Goal: Task Accomplishment & Management: Manage account settings

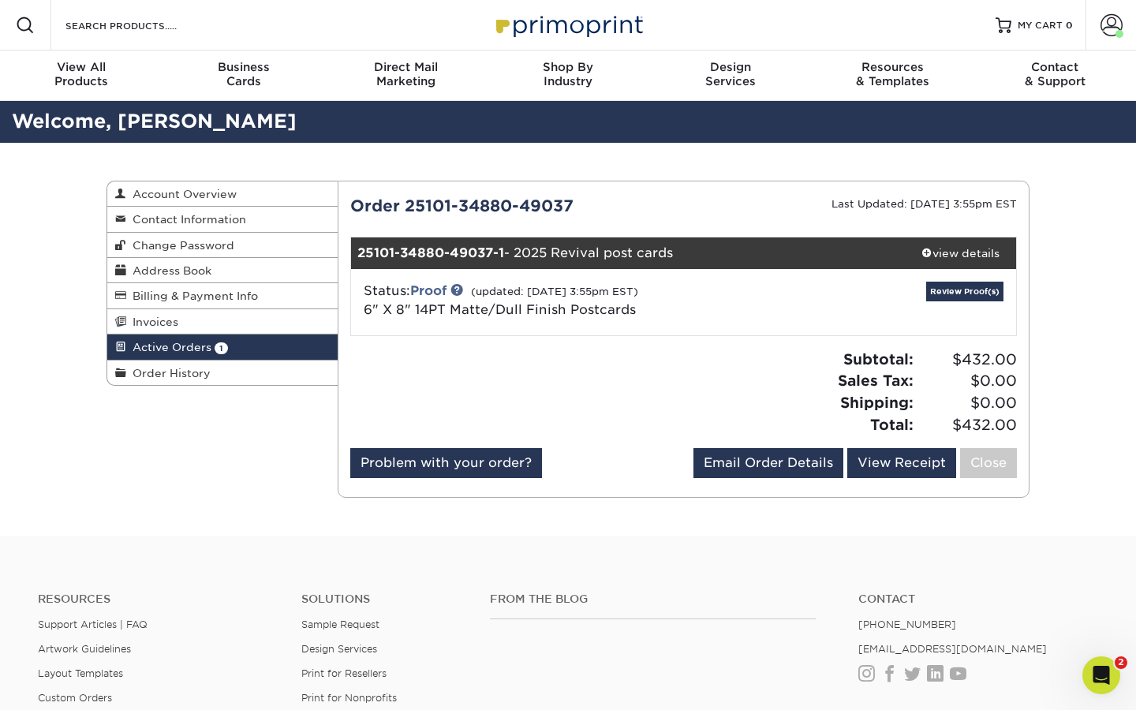
click at [747, 444] on div "Subtotal: $432.00 Sales Tax: $0.00 Shipping: $0.00 Total: $432.00" at bounding box center [683, 398] width 691 height 99
click at [959, 295] on link "Review Proof(s)" at bounding box center [964, 292] width 77 height 20
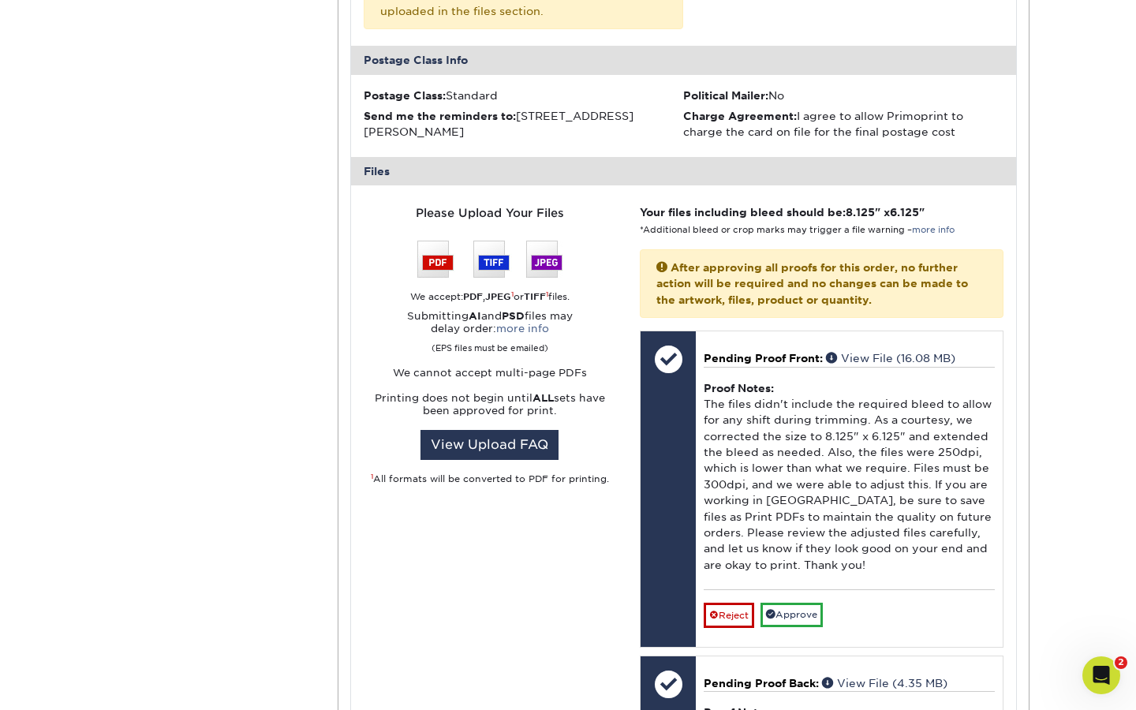
scroll to position [729, 0]
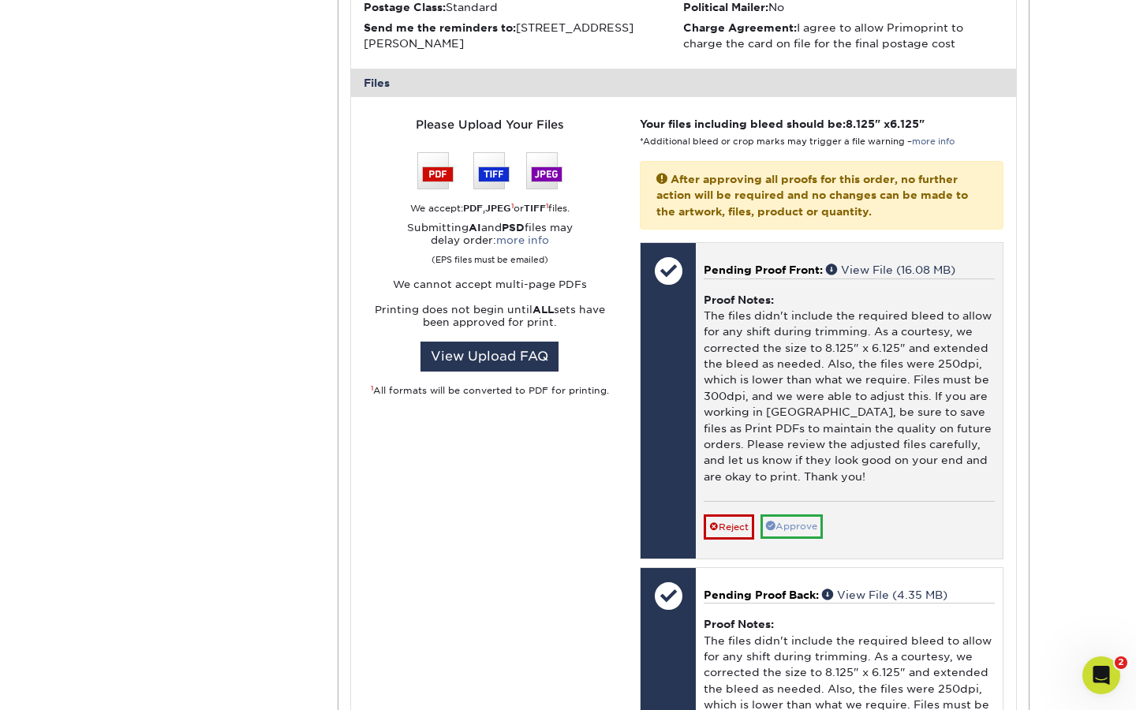
click at [800, 514] on link "Approve" at bounding box center [791, 526] width 62 height 24
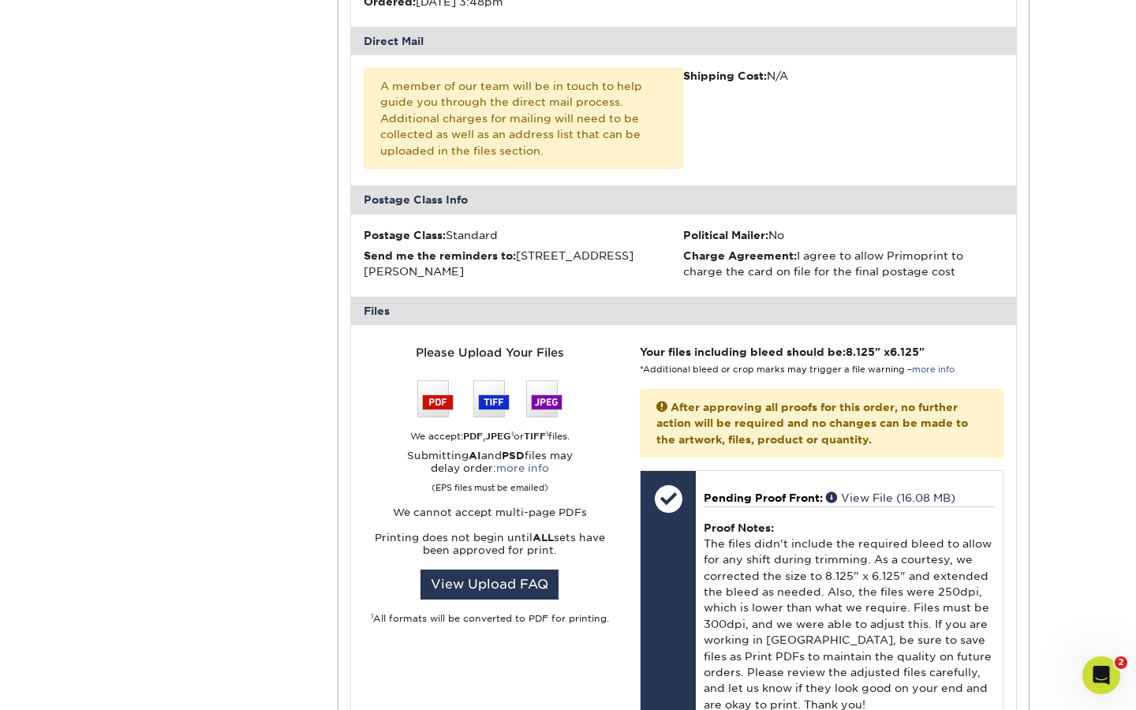
scroll to position [762, 0]
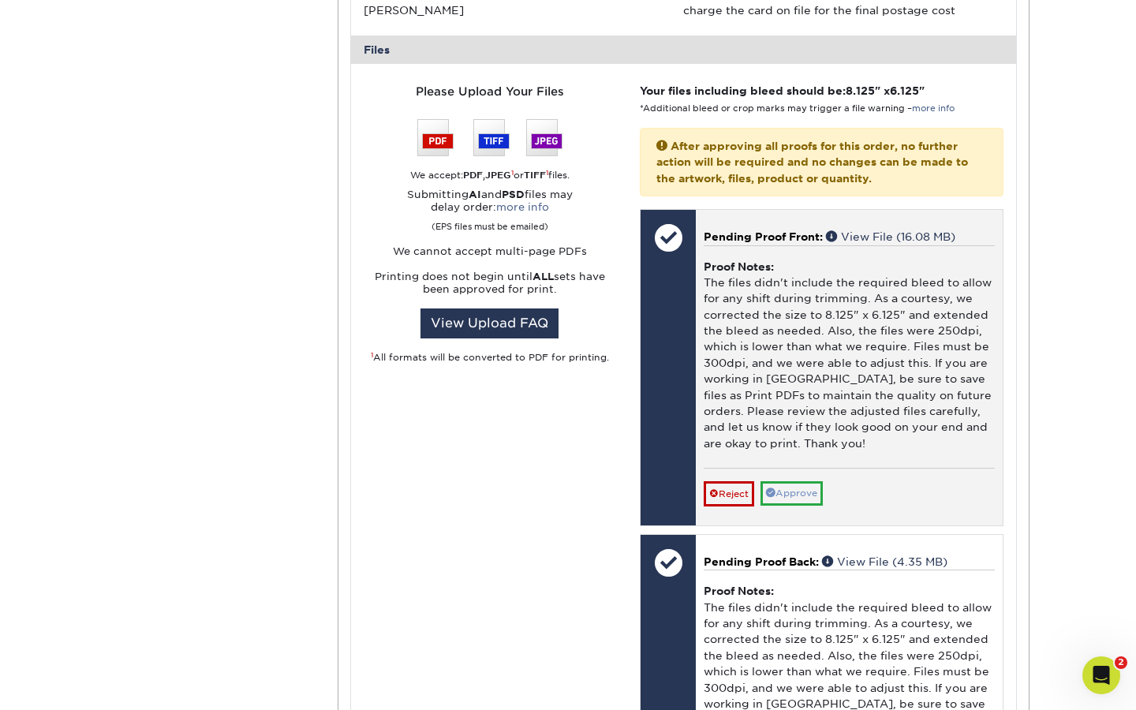
click at [793, 481] on link "Approve" at bounding box center [791, 493] width 62 height 24
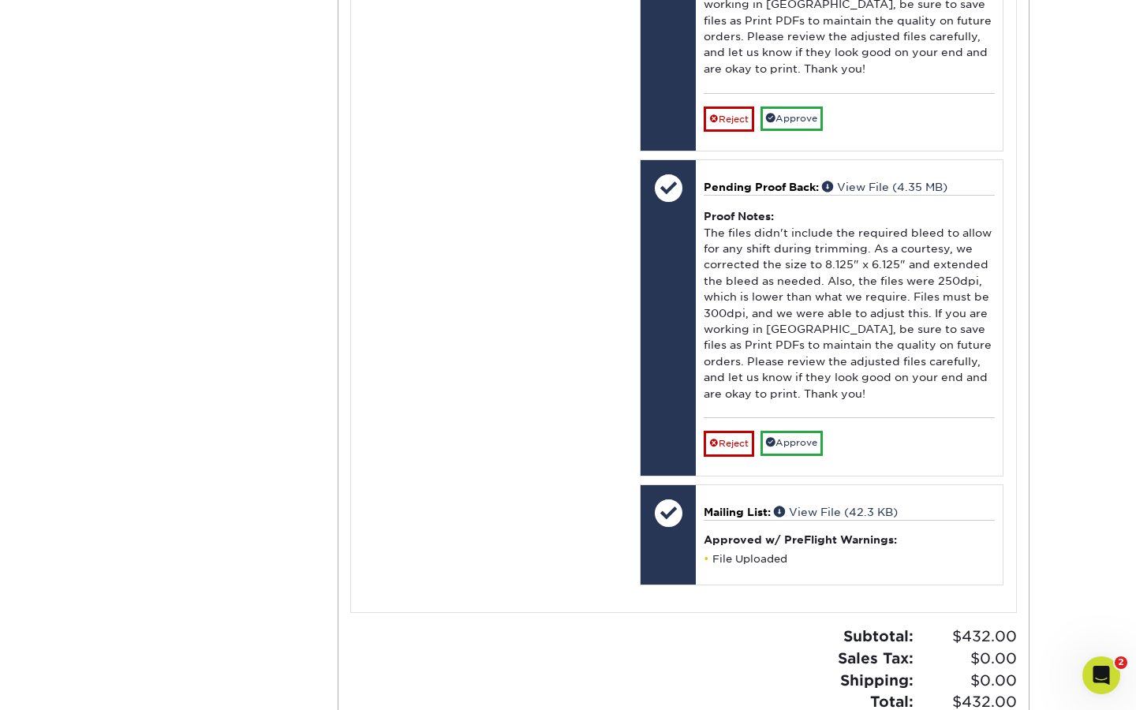
scroll to position [1037, 0]
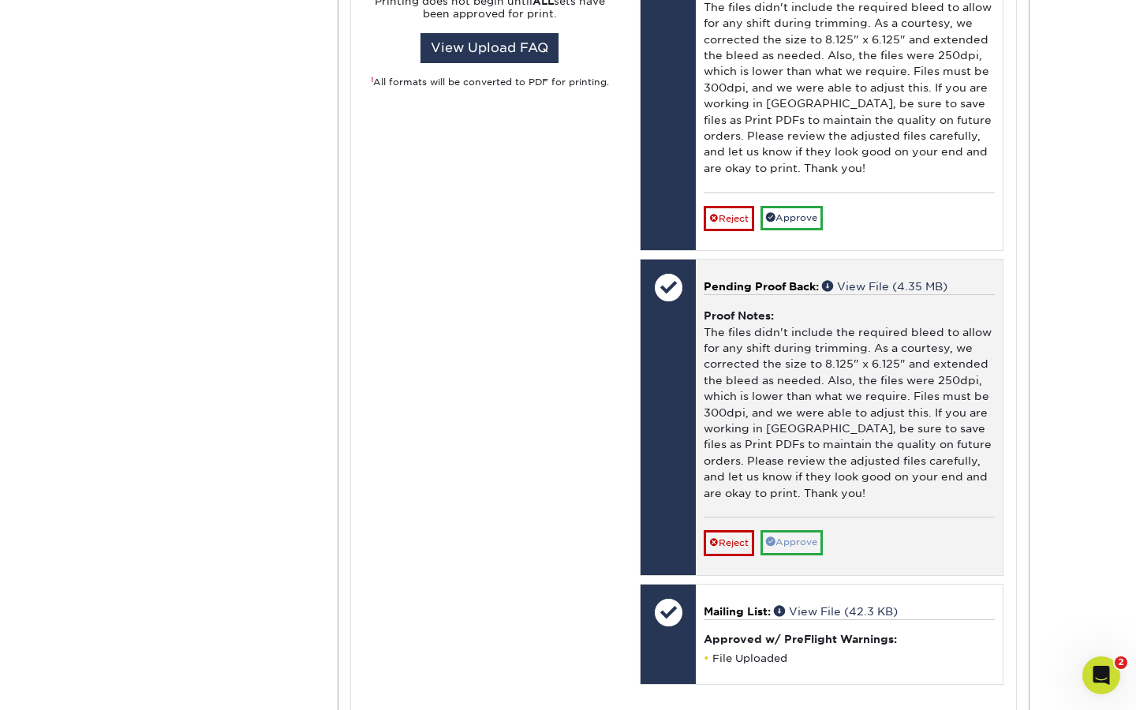
click at [798, 530] on link "Approve" at bounding box center [791, 542] width 62 height 24
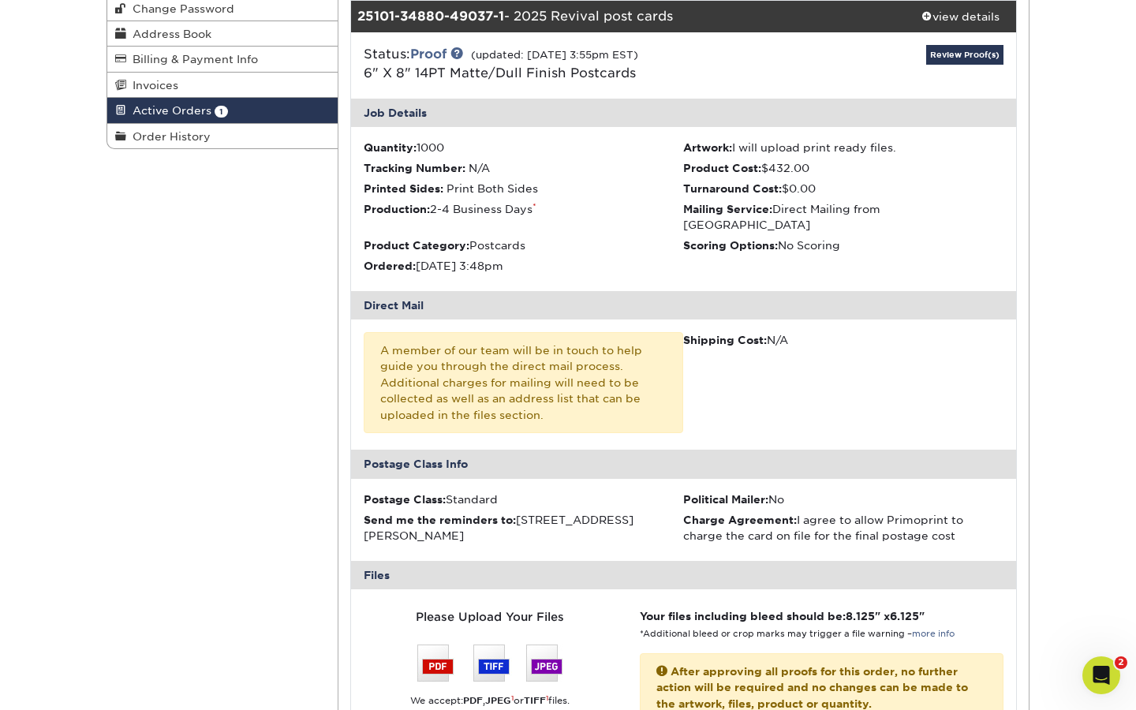
scroll to position [532, 0]
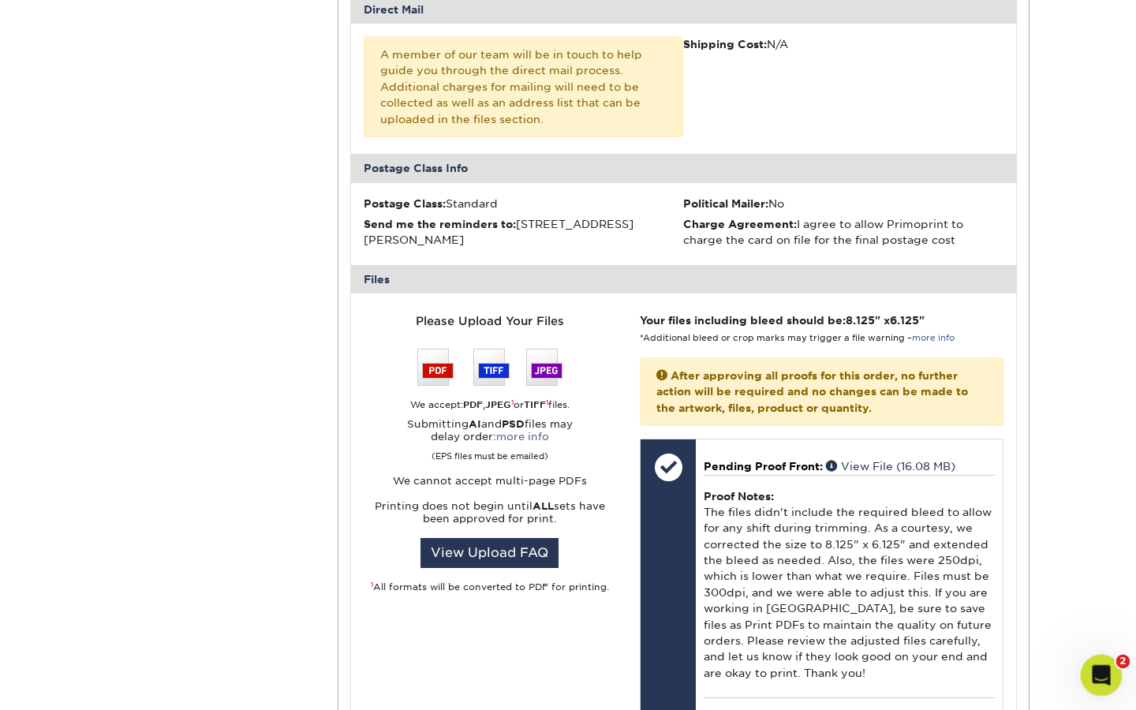
click at [1107, 678] on div "Open Intercom Messenger" at bounding box center [1099, 673] width 52 height 52
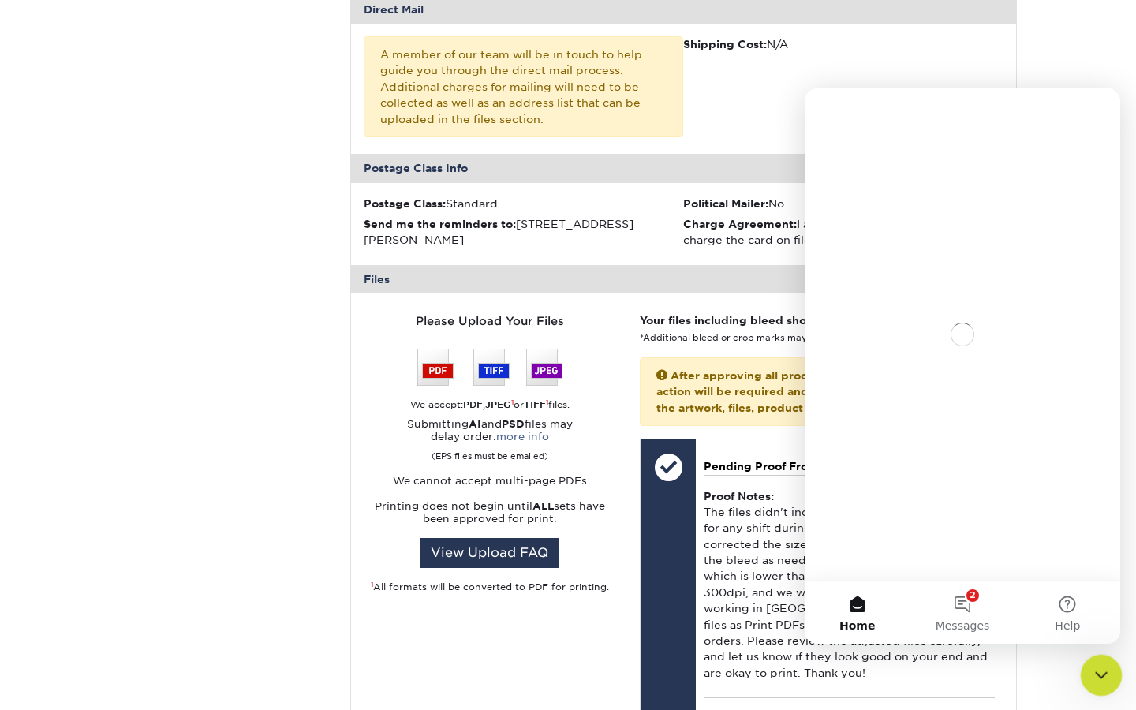
scroll to position [0, 0]
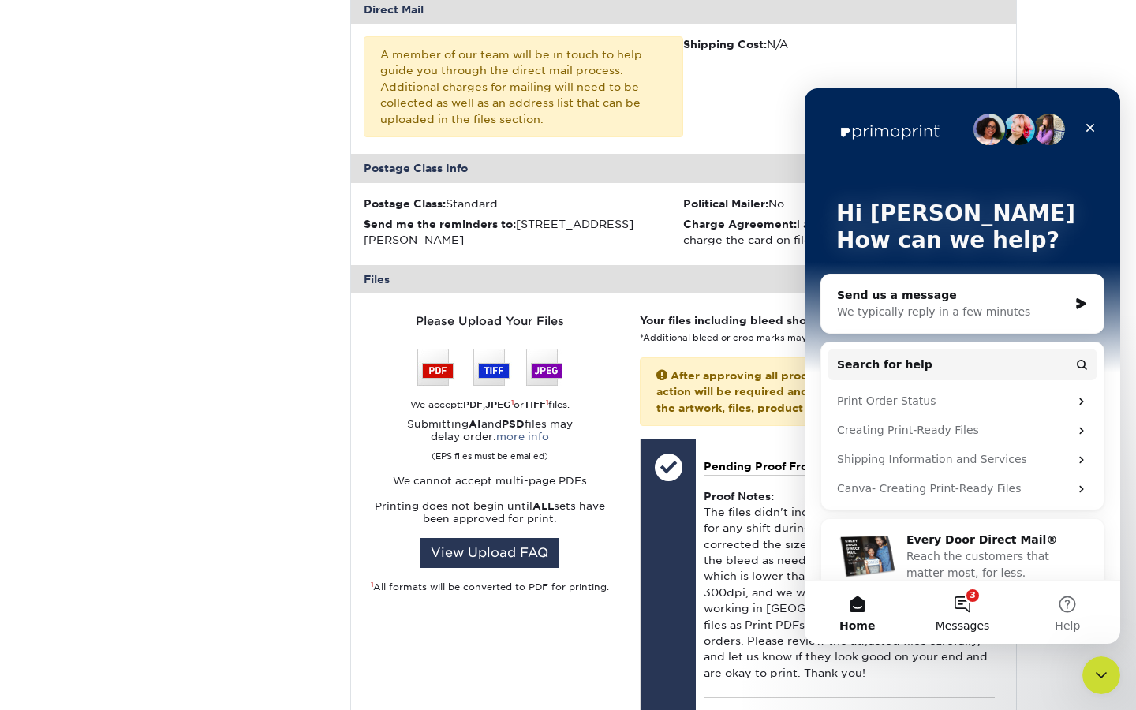
click at [957, 591] on button "3 Messages" at bounding box center [961, 611] width 105 height 63
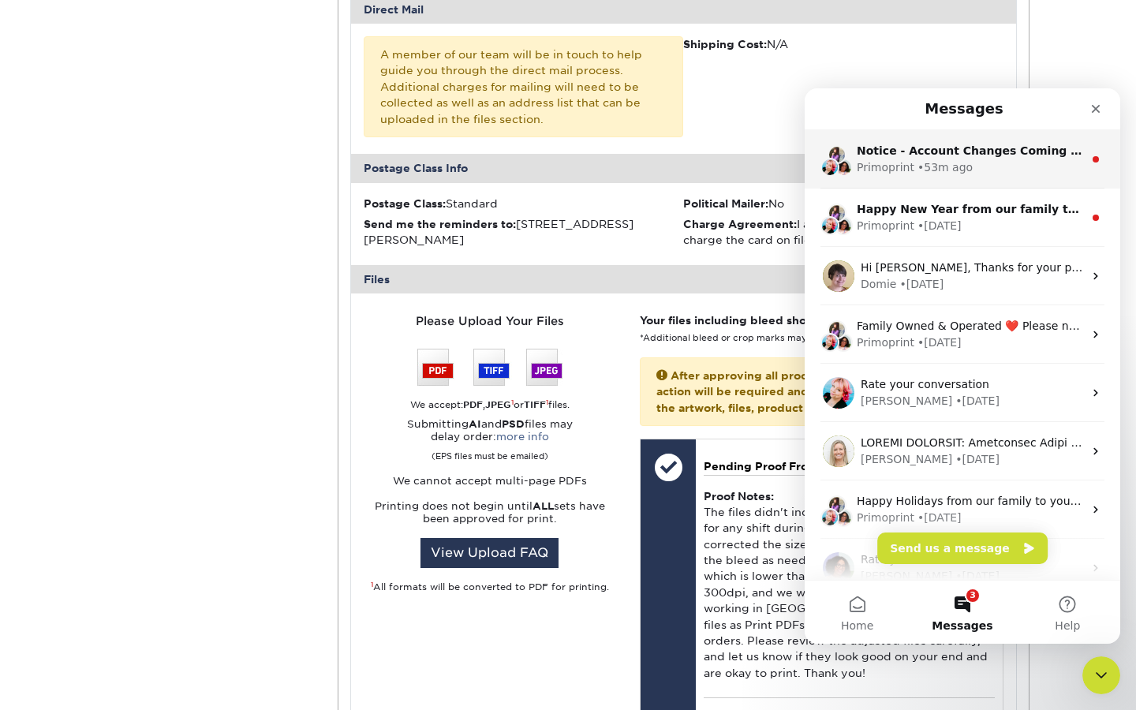
click at [1009, 166] on div "Primoprint • 53m ago" at bounding box center [969, 167] width 226 height 17
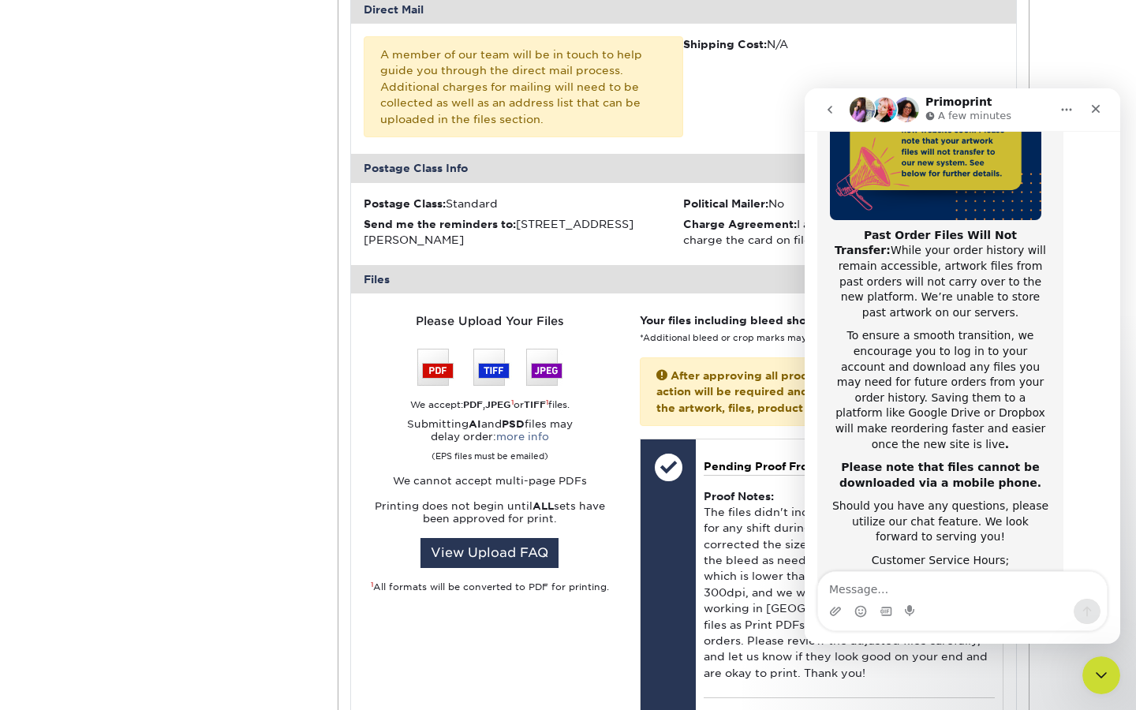
scroll to position [241, 0]
click at [1097, 116] on div "Close" at bounding box center [1095, 109] width 28 height 28
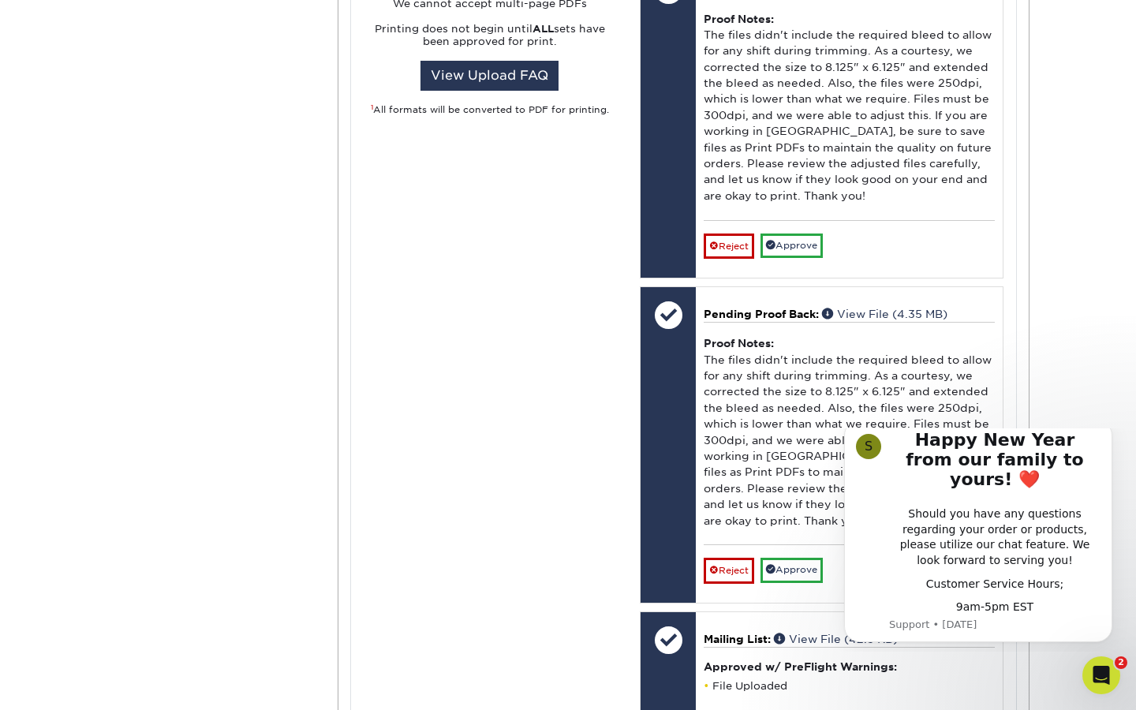
scroll to position [1055, 0]
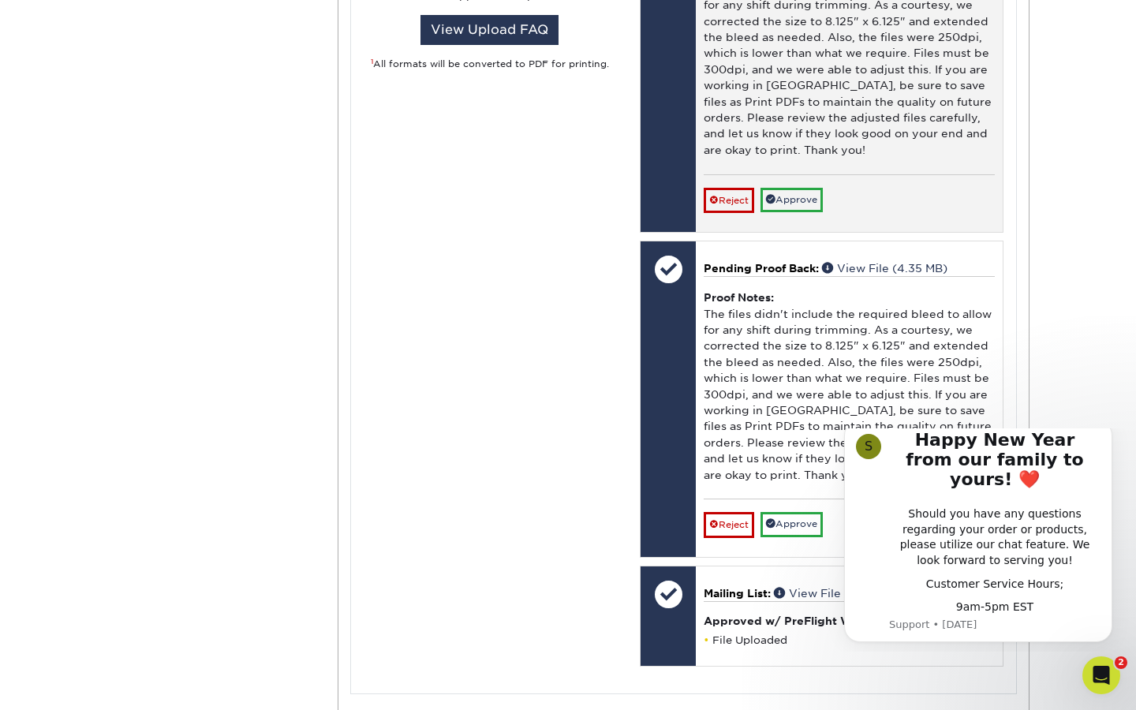
click at [925, 178] on div "Reject Approve Cancel Save We will contact you via email shortly. If you need t…" at bounding box center [848, 193] width 291 height 39
click at [926, 187] on div "Pending Proof Front: View File (16.08 MB) Proof Notes: The files didn't include…" at bounding box center [849, 73] width 307 height 315
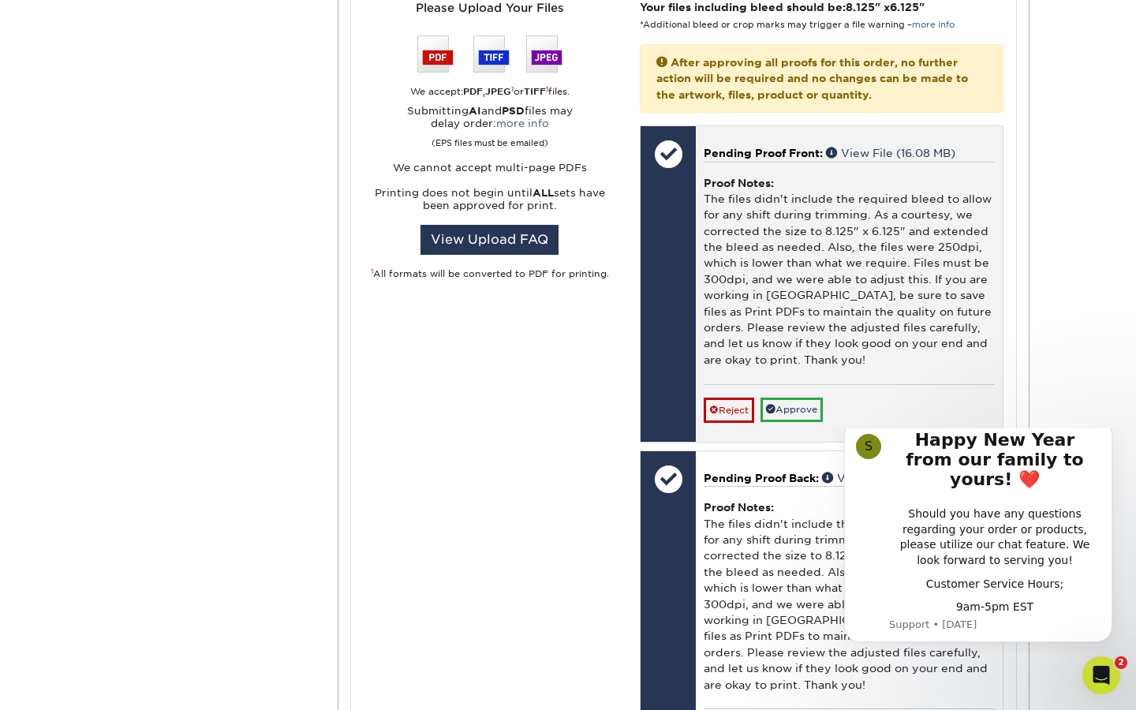
scroll to position [0, 0]
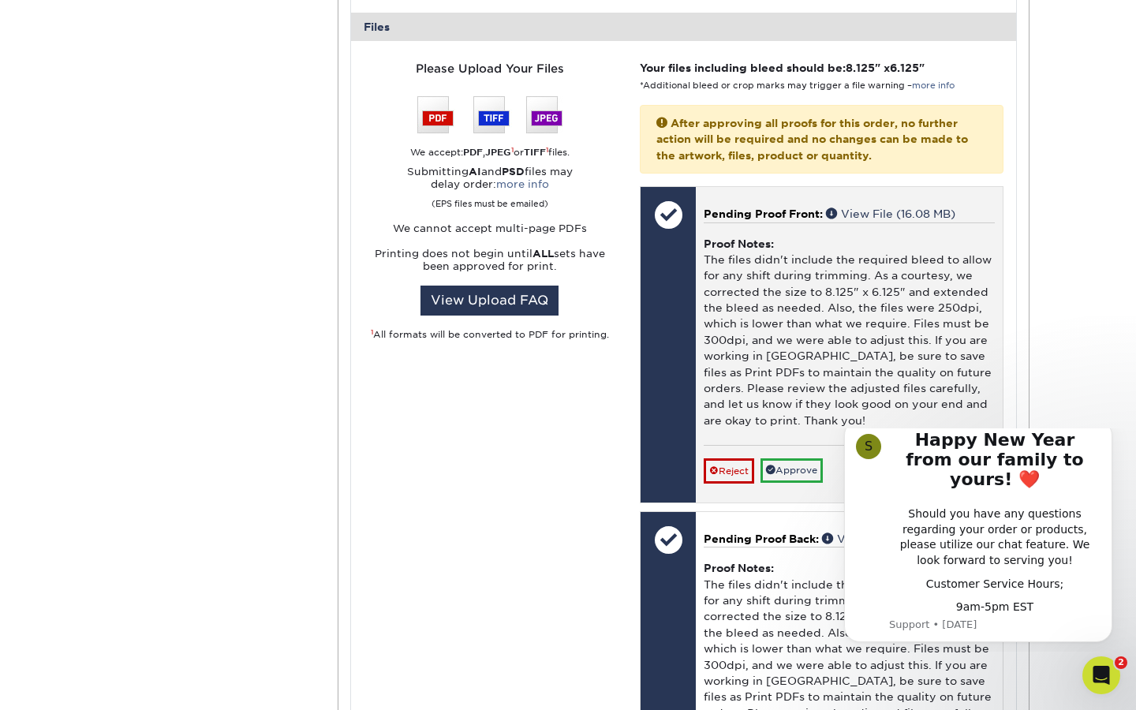
click at [668, 196] on div at bounding box center [667, 214] width 55 height 55
click at [811, 207] on span "Pending Proof Front:" at bounding box center [762, 213] width 119 height 13
click at [797, 458] on link "Approve" at bounding box center [791, 470] width 62 height 24
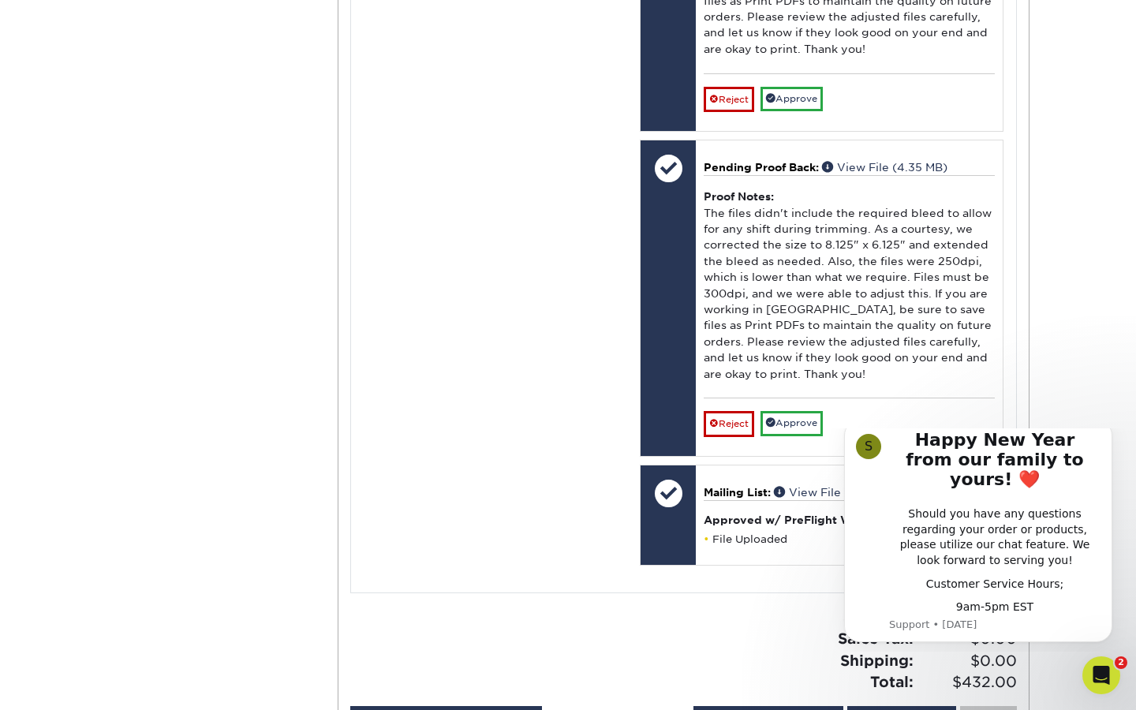
scroll to position [1526, 0]
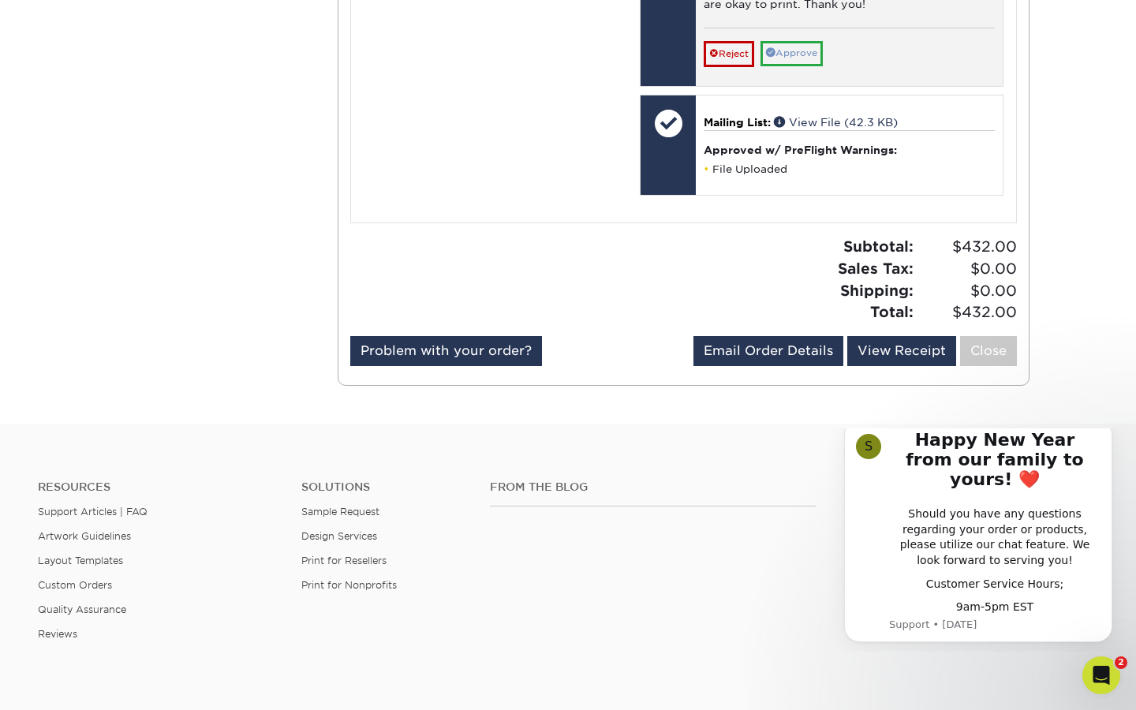
click at [797, 41] on link "Approve" at bounding box center [791, 53] width 62 height 24
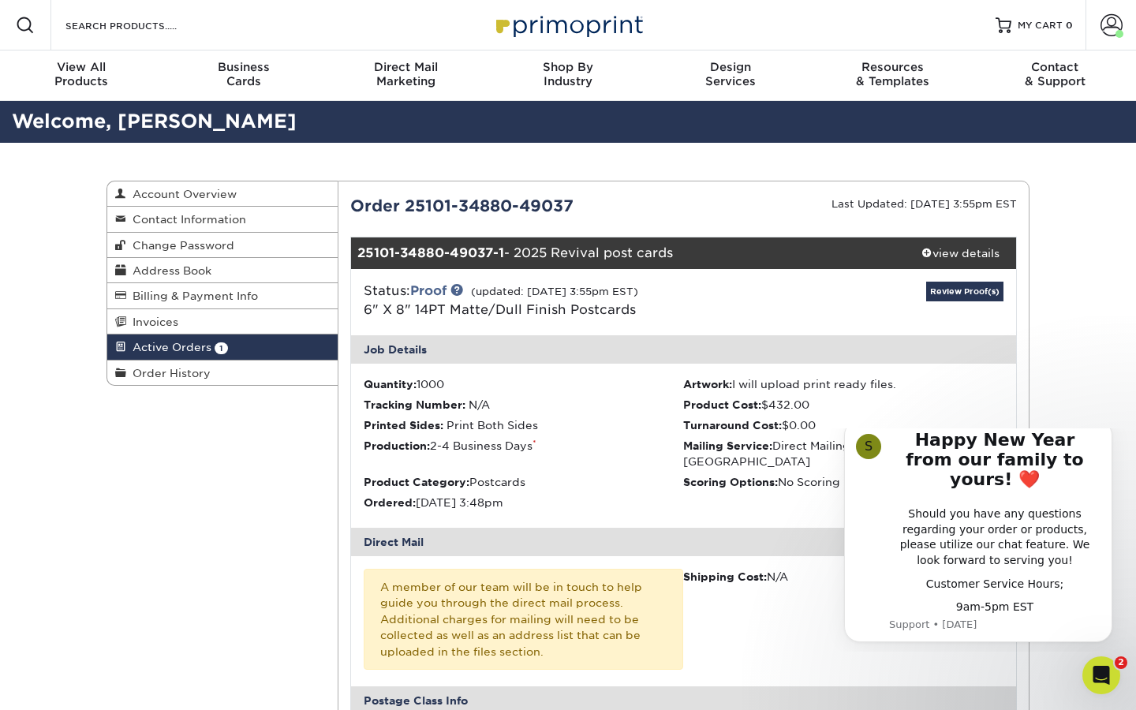
scroll to position [-1, 0]
click at [957, 293] on link "Review Proof(s)" at bounding box center [964, 292] width 77 height 20
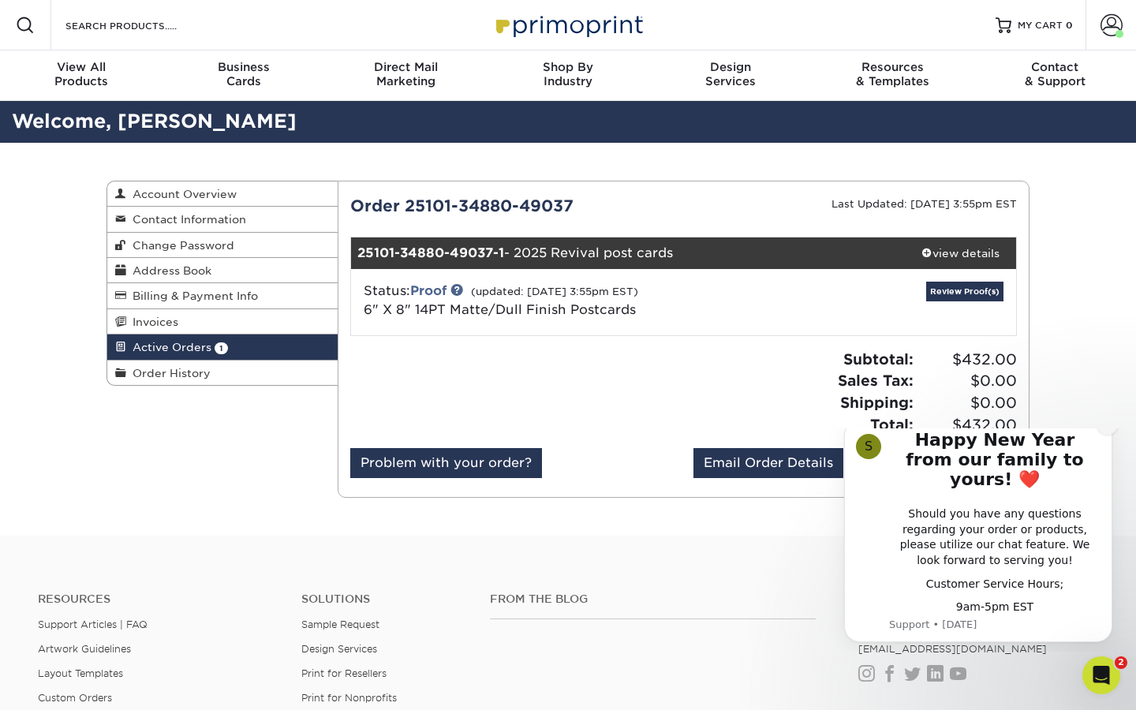
click at [1103, 429] on icon "Dismiss notification" at bounding box center [1107, 424] width 9 height 9
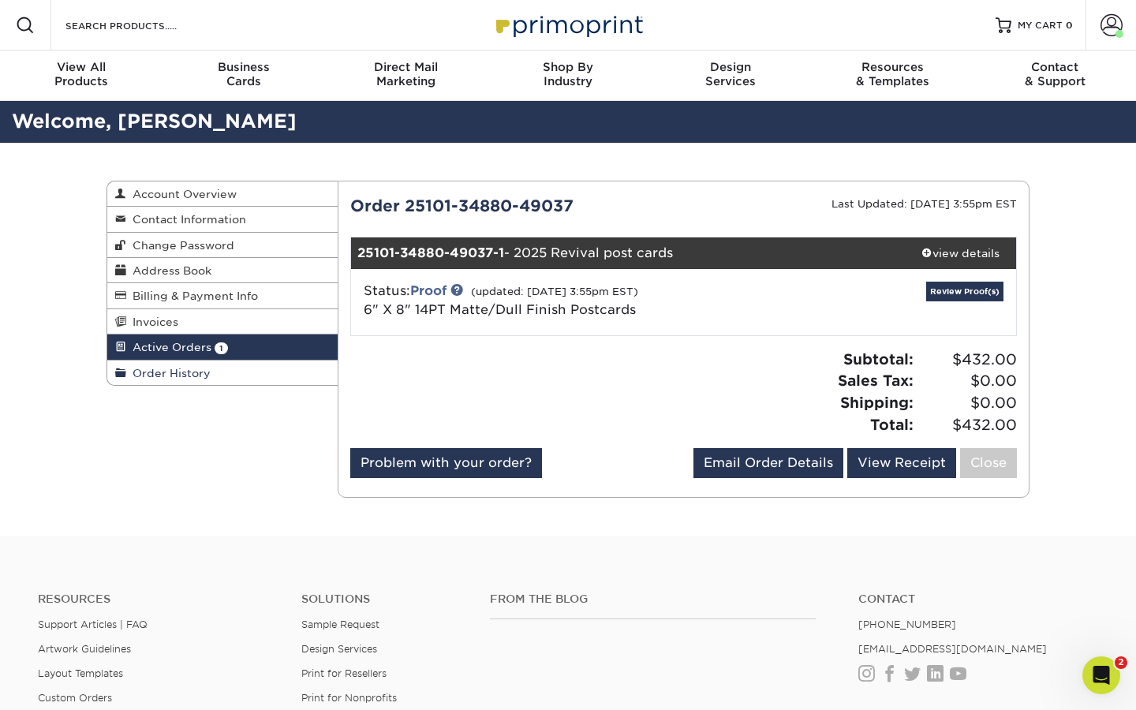
click at [297, 364] on link "Order History" at bounding box center [222, 372] width 230 height 24
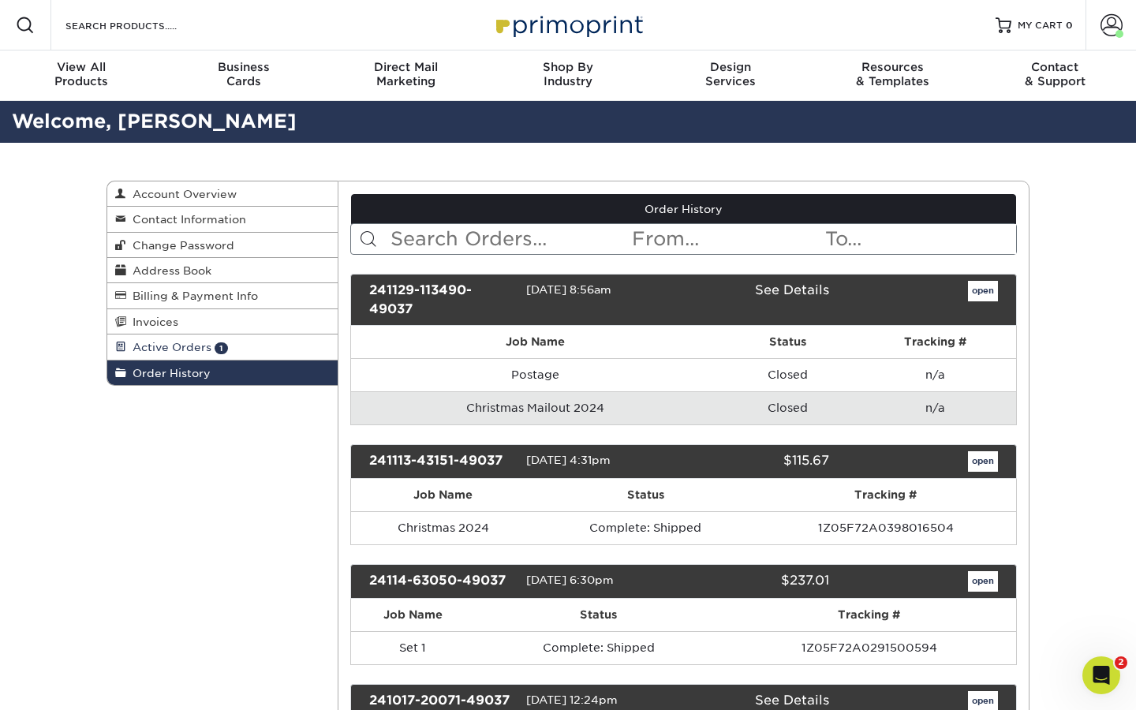
click at [293, 347] on link "Active Orders 1" at bounding box center [222, 346] width 230 height 25
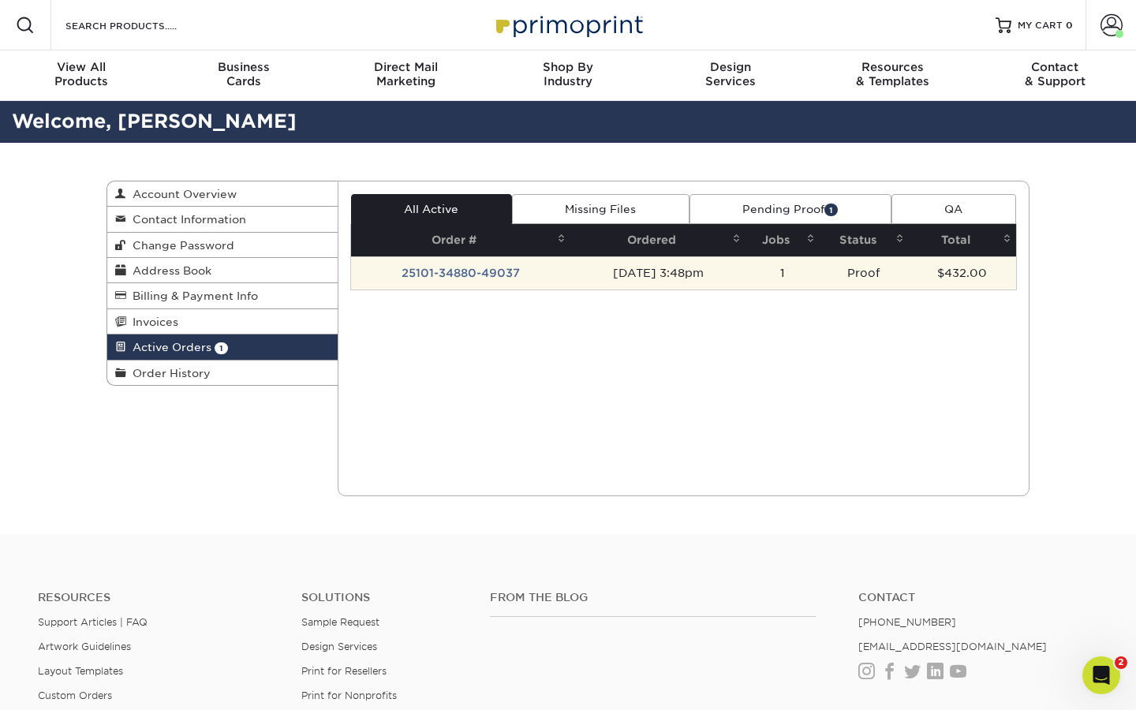
click at [577, 269] on td "[DATE] 3:48pm" at bounding box center [657, 272] width 175 height 33
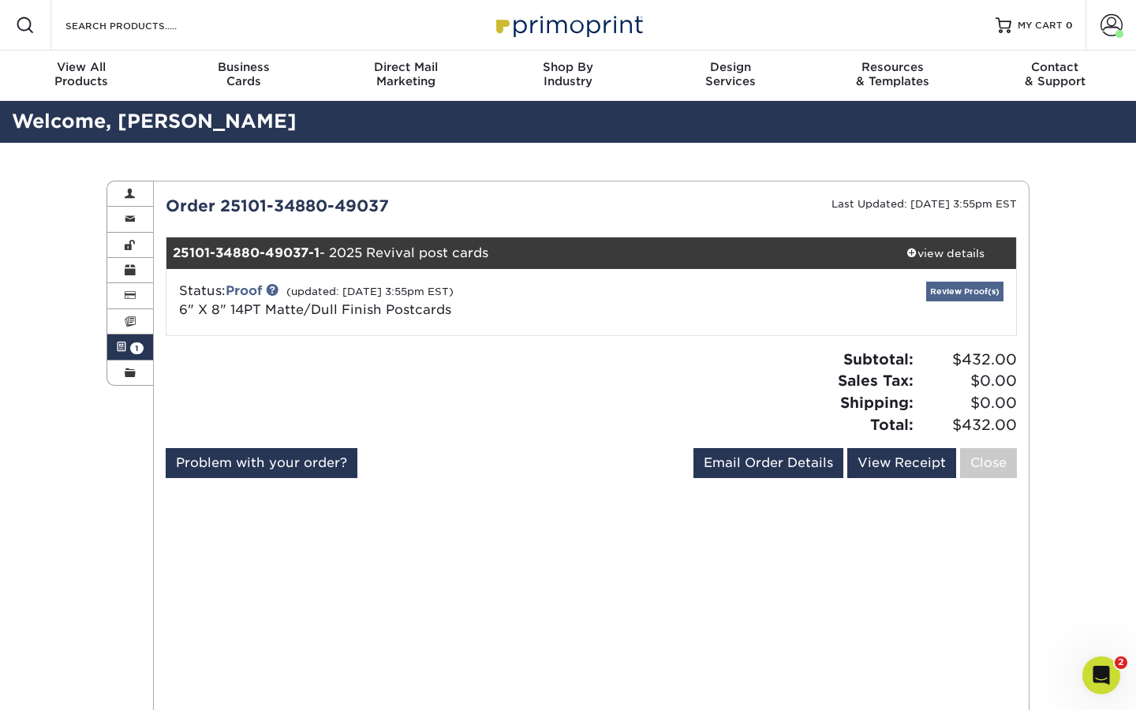
click at [972, 291] on link "Review Proof(s)" at bounding box center [964, 292] width 77 height 20
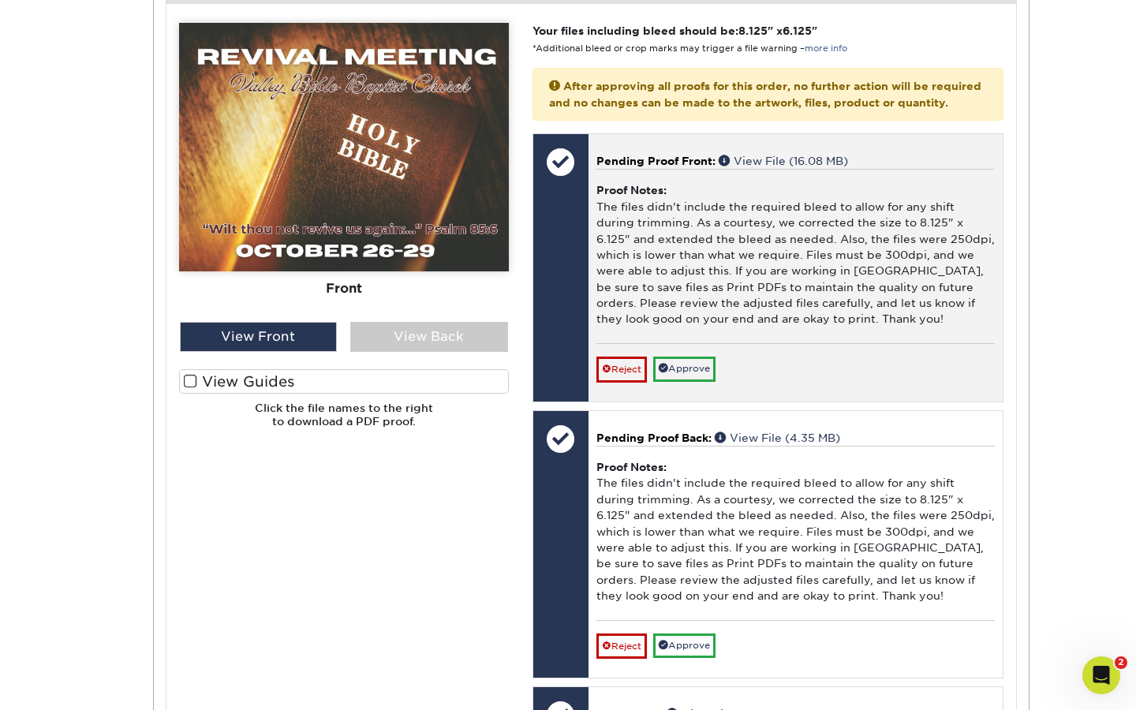
scroll to position [785, 0]
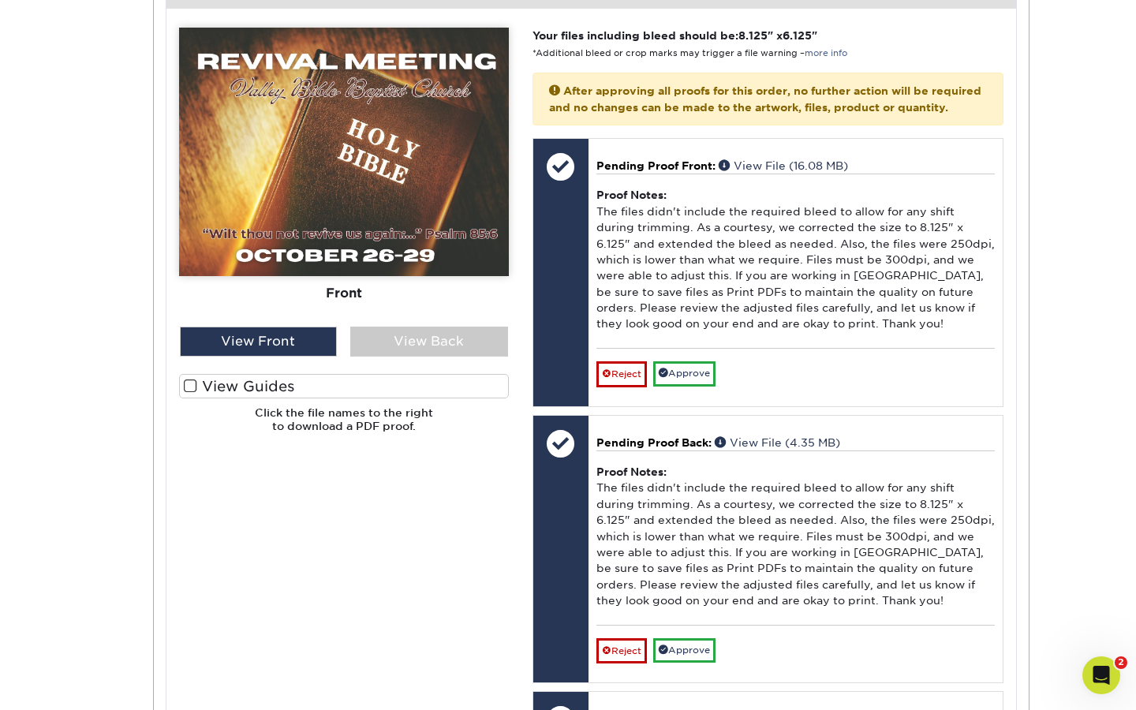
click at [453, 381] on label "View Guides" at bounding box center [344, 386] width 330 height 24
click at [0, 0] on input "View Guides" at bounding box center [0, 0] width 0 height 0
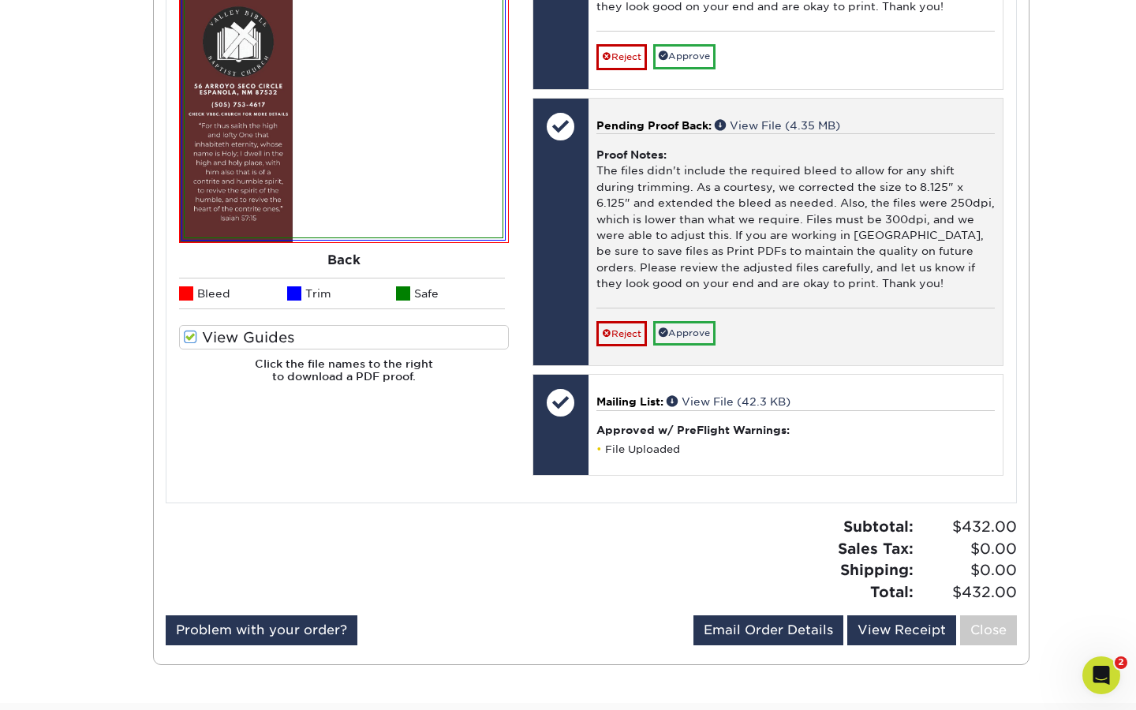
scroll to position [1061, 0]
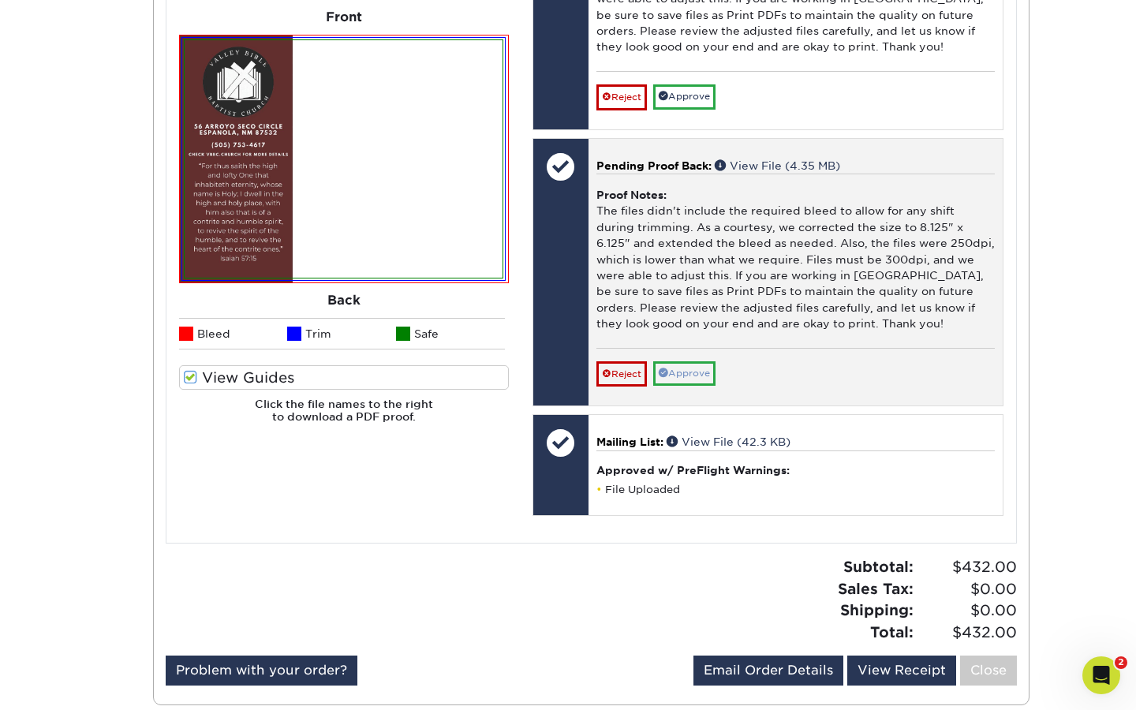
click at [681, 367] on link "Approve" at bounding box center [684, 373] width 62 height 24
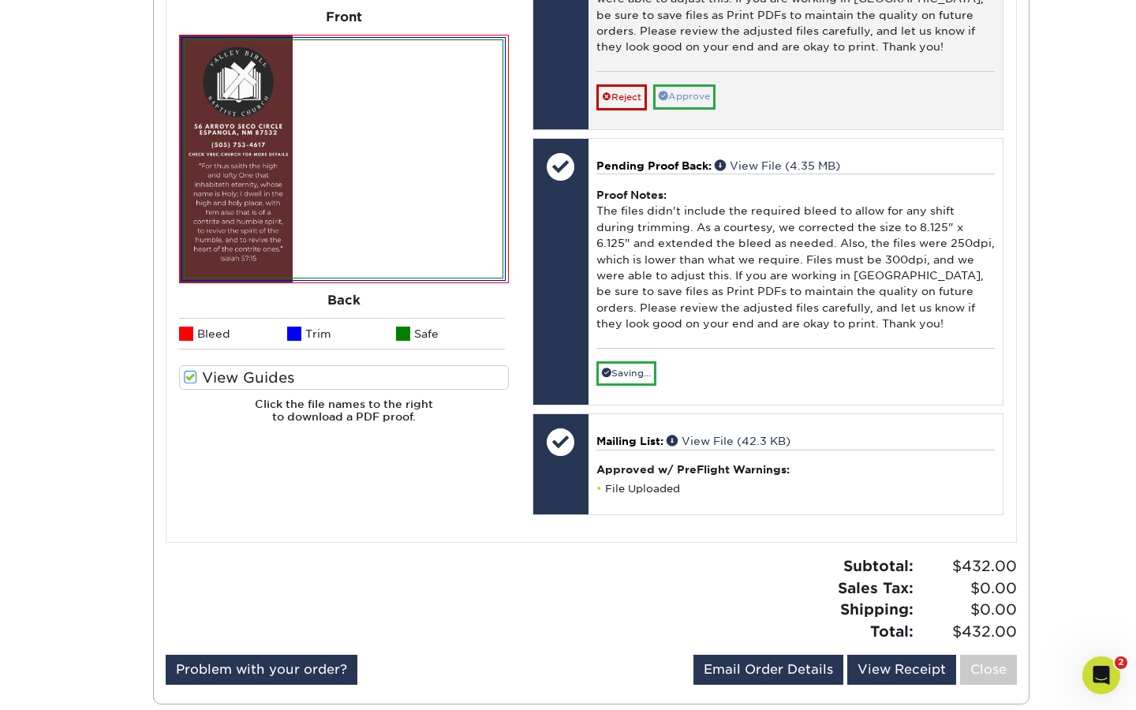
click at [690, 84] on link "Approve" at bounding box center [684, 96] width 62 height 24
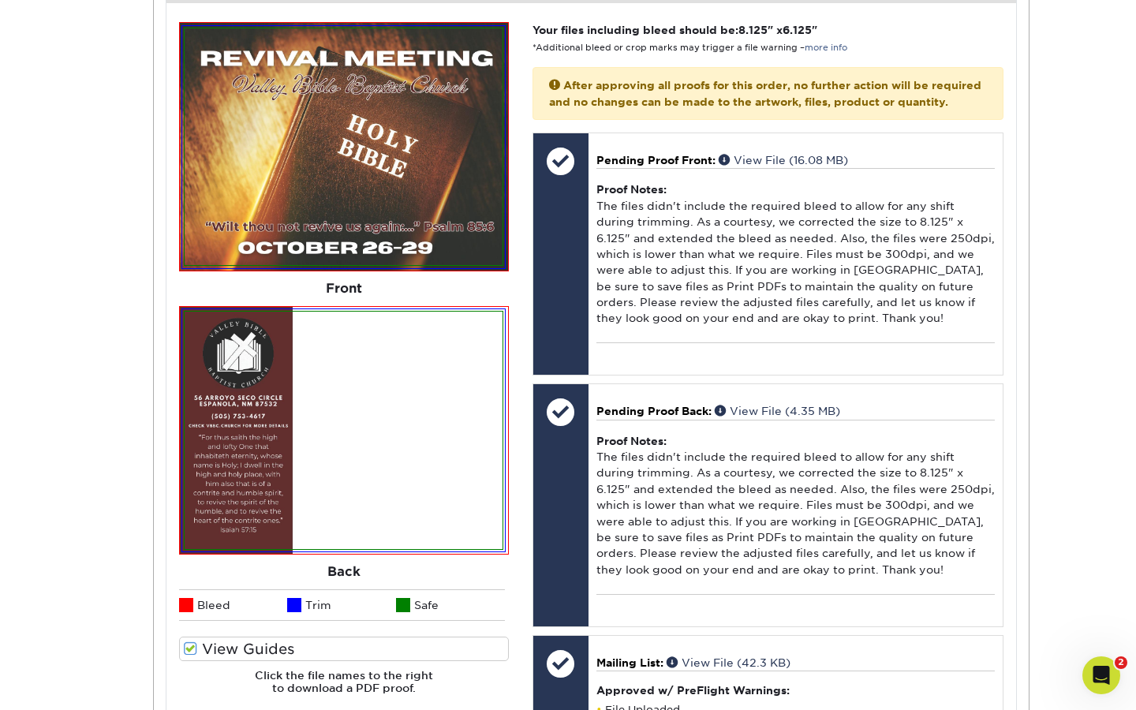
scroll to position [930, 0]
